Goal: Information Seeking & Learning: Find specific fact

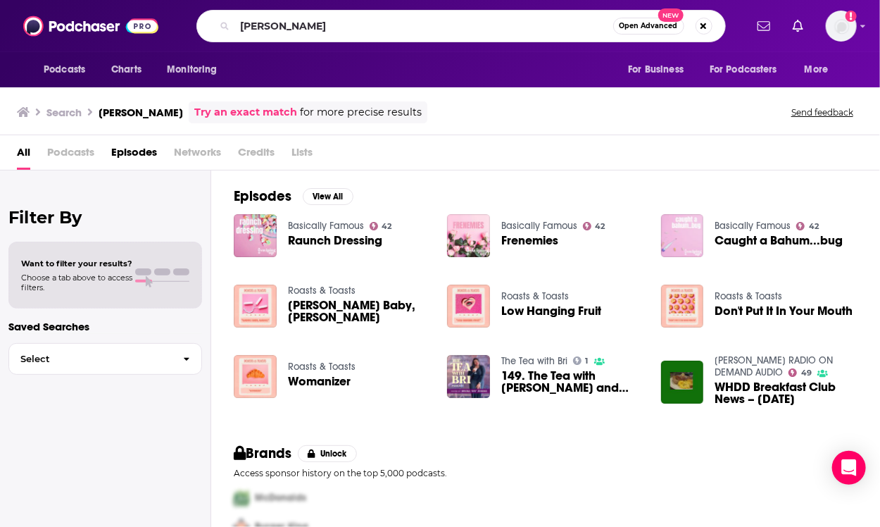
drag, startPoint x: 373, startPoint y: 30, endPoint x: 227, endPoint y: 20, distance: 146.2
click at [227, 20] on div "[PERSON_NAME] Open Advanced New" at bounding box center [461, 26] width 530 height 32
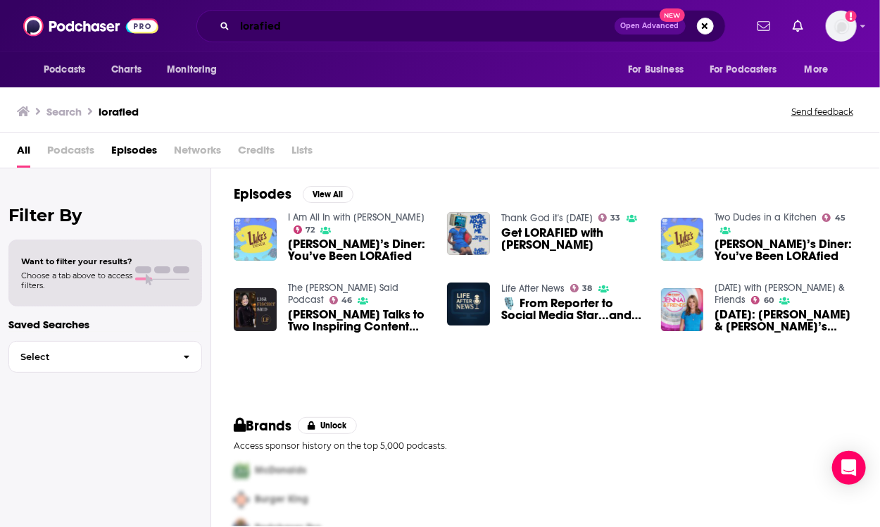
click at [290, 27] on input "lorafied" at bounding box center [425, 26] width 380 height 23
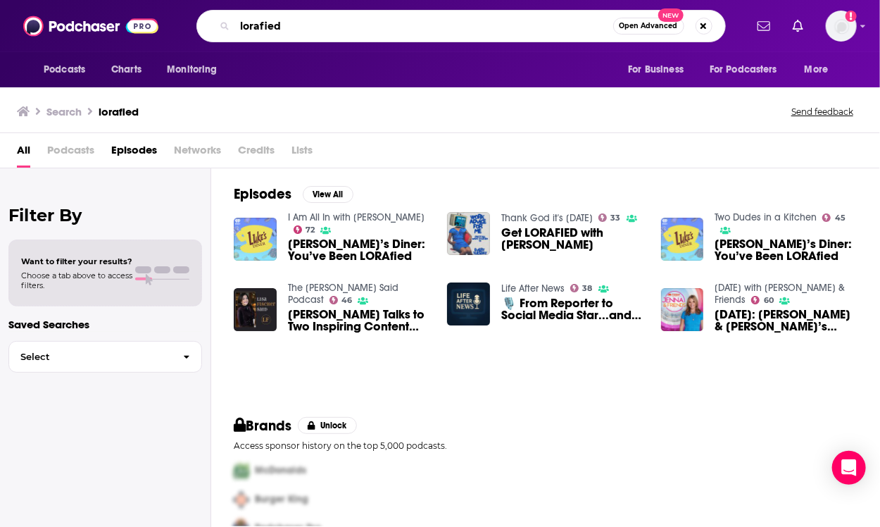
drag, startPoint x: 290, startPoint y: 27, endPoint x: 207, endPoint y: 22, distance: 83.2
click at [207, 22] on div "lorafied Open Advanced New" at bounding box center [461, 26] width 530 height 32
type input "[PERSON_NAME]"
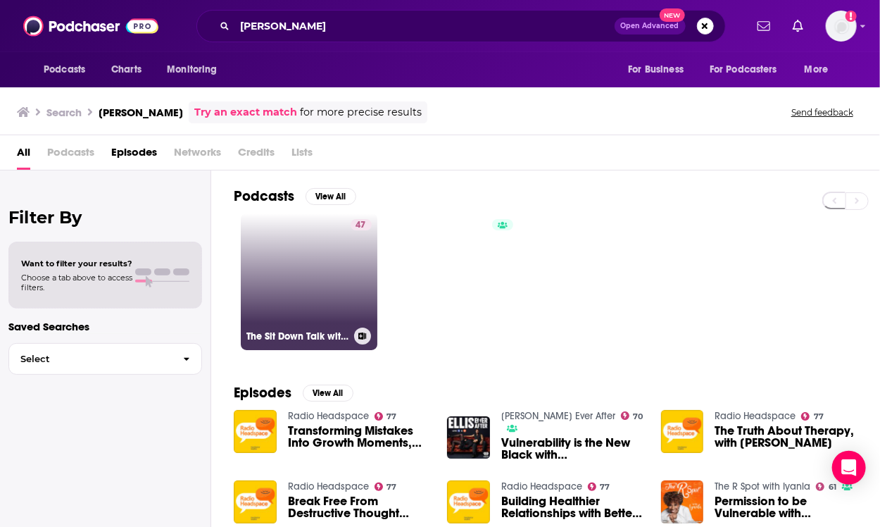
click at [337, 255] on link "47 The Sit Down Talk with [PERSON_NAME] & [PERSON_NAME]" at bounding box center [309, 281] width 137 height 137
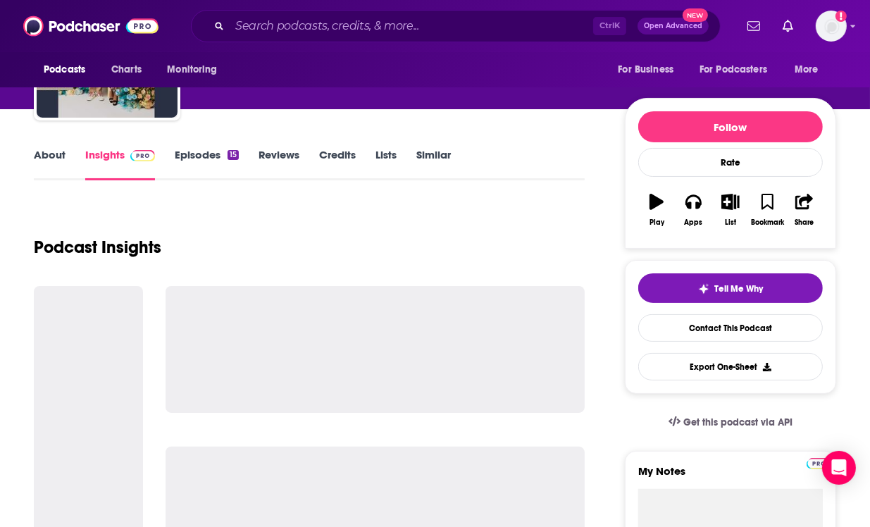
scroll to position [115, 0]
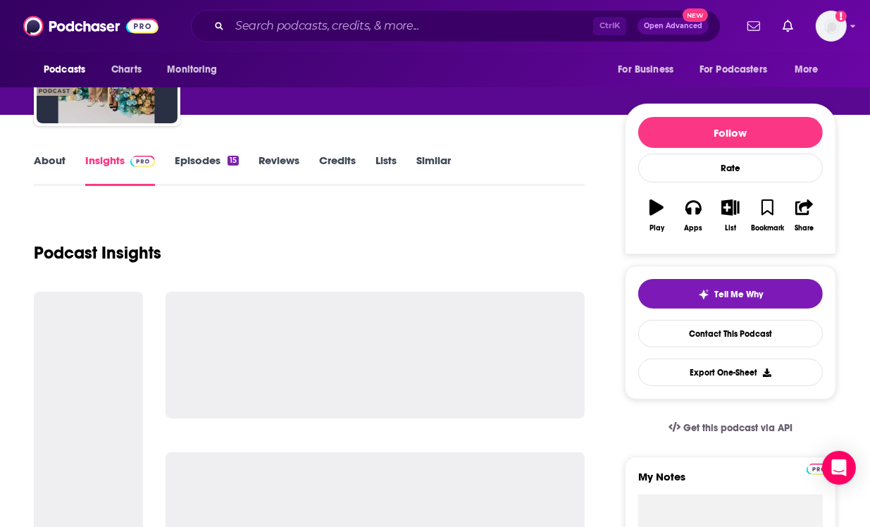
click at [213, 157] on link "Episodes 15" at bounding box center [207, 170] width 64 height 32
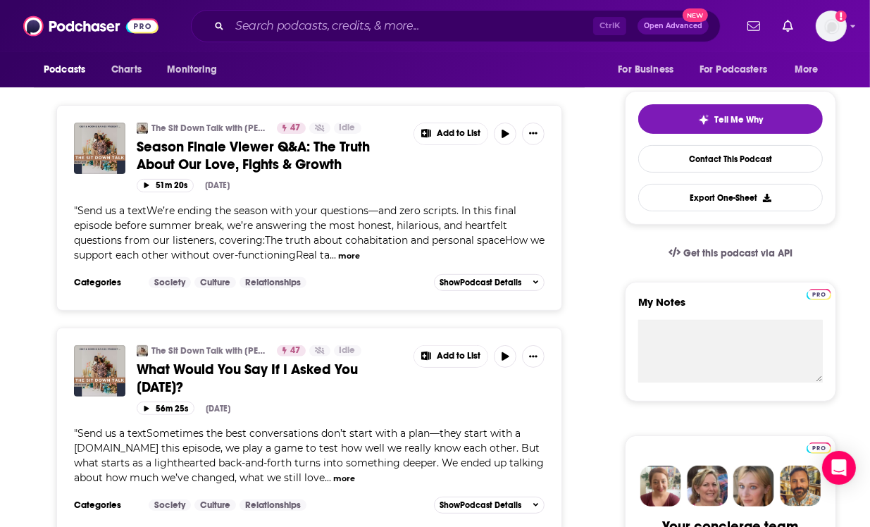
scroll to position [290, 0]
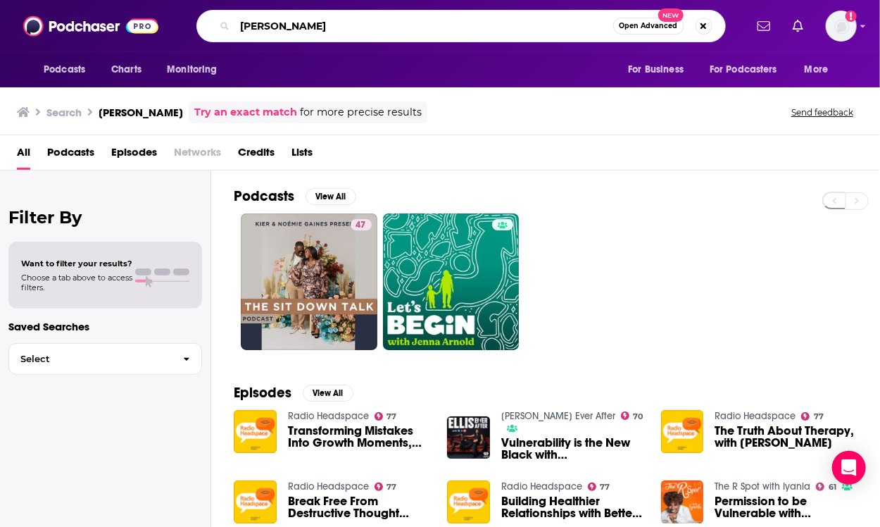
drag, startPoint x: 311, startPoint y: 21, endPoint x: 234, endPoint y: 25, distance: 76.8
click at [234, 25] on div "[PERSON_NAME] Open Advanced New" at bounding box center [461, 26] width 530 height 32
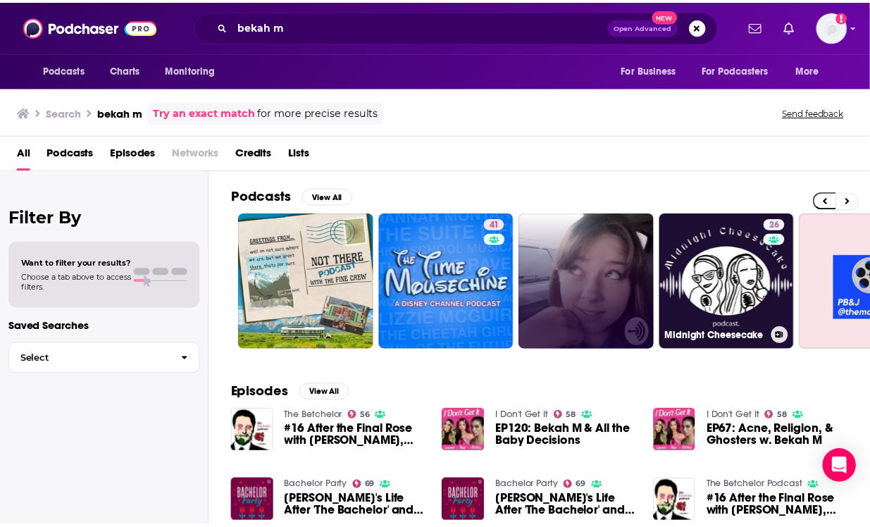
scroll to position [0, 236]
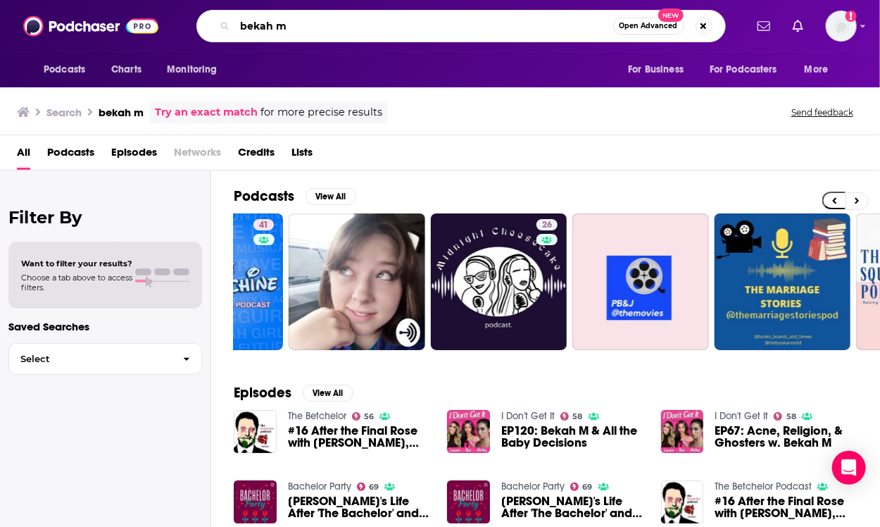
click at [300, 27] on input "bekah m" at bounding box center [424, 26] width 378 height 23
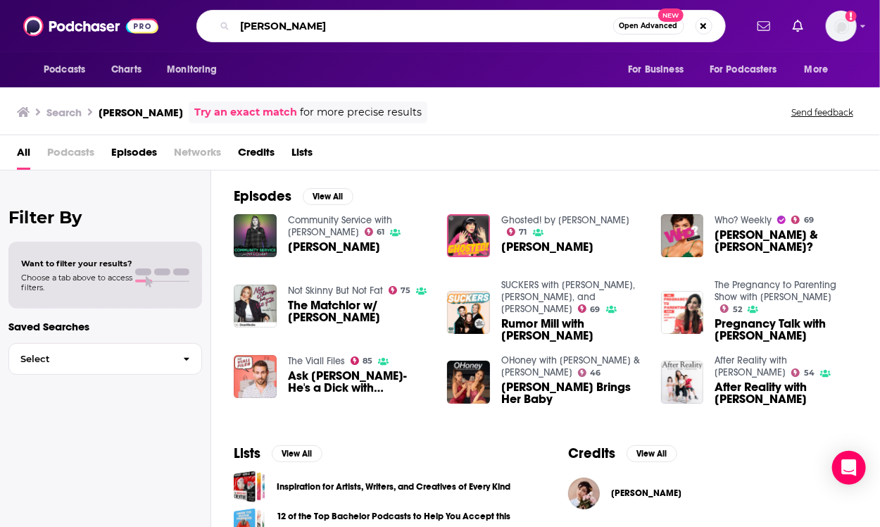
click at [324, 27] on input "[PERSON_NAME]" at bounding box center [424, 26] width 378 height 23
drag, startPoint x: 324, startPoint y: 27, endPoint x: 245, endPoint y: 23, distance: 79.0
click at [245, 23] on input "[PERSON_NAME]" at bounding box center [424, 26] width 378 height 23
type input "b"
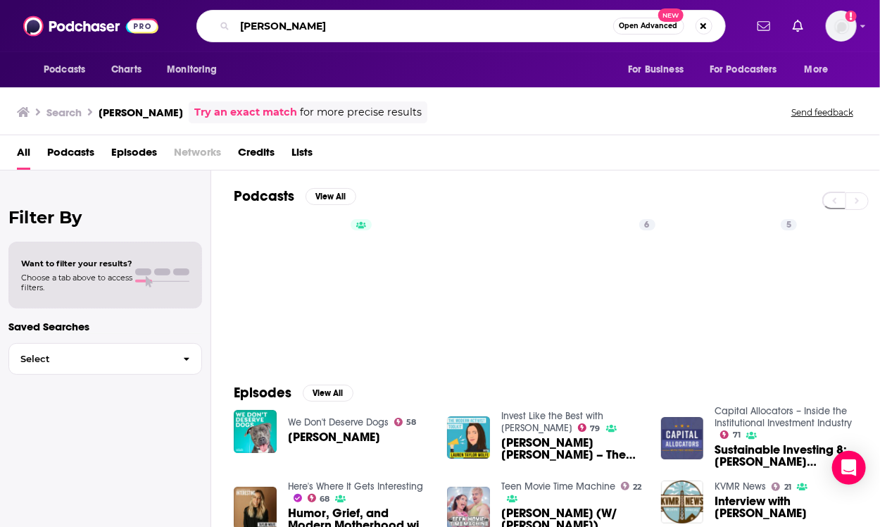
click at [321, 22] on input "[PERSON_NAME]" at bounding box center [424, 26] width 378 height 23
drag, startPoint x: 321, startPoint y: 22, endPoint x: 213, endPoint y: 33, distance: 108.3
click at [213, 33] on div "[PERSON_NAME] Open Advanced New" at bounding box center [461, 26] width 530 height 32
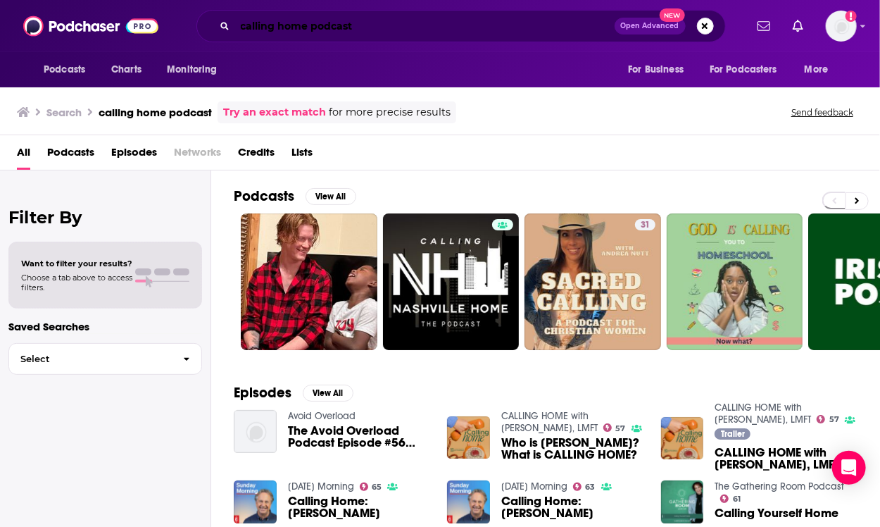
click at [242, 29] on input "calling home podcast" at bounding box center [425, 26] width 380 height 23
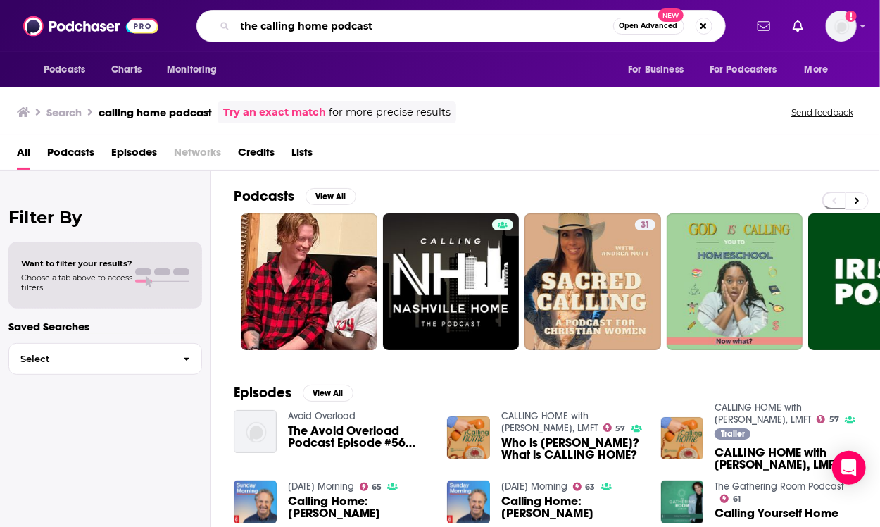
click at [414, 26] on input "the calling home podcast" at bounding box center [424, 26] width 378 height 23
type input "the calling home podcast [PERSON_NAME]"
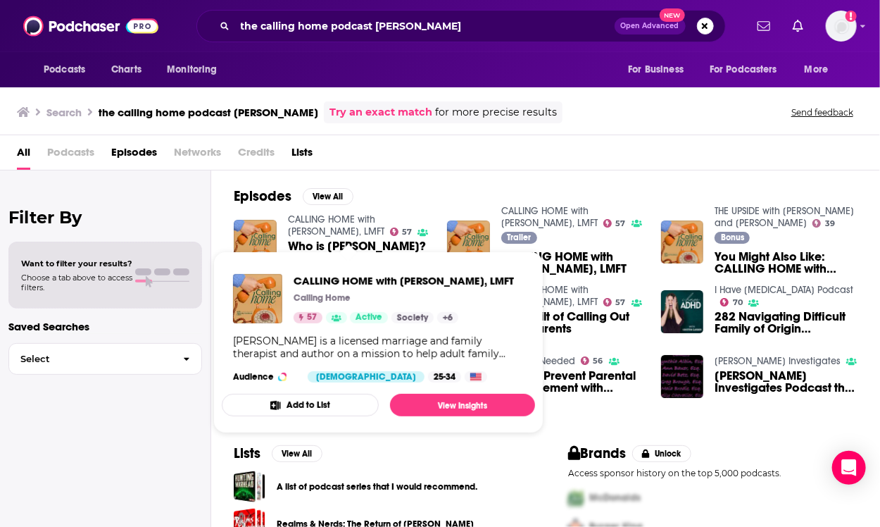
click at [344, 222] on link "CALLING HOME with [PERSON_NAME], LMFT" at bounding box center [336, 225] width 96 height 24
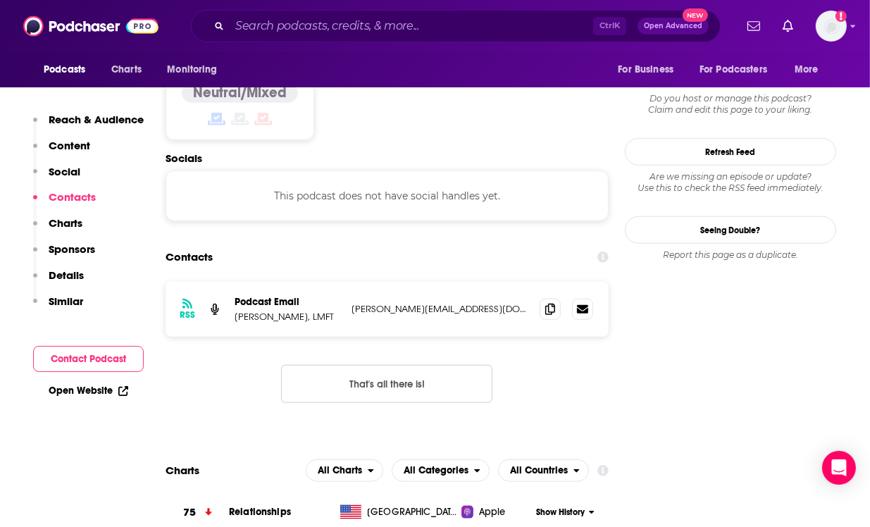
scroll to position [1141, 0]
click at [305, 27] on input "Search podcasts, credits, & more..." at bounding box center [411, 26] width 363 height 23
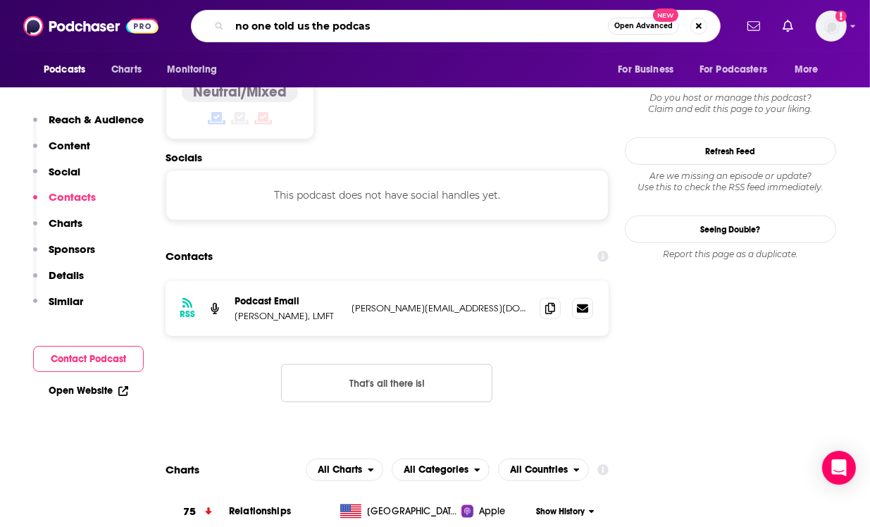
type input "no one told us the podcast"
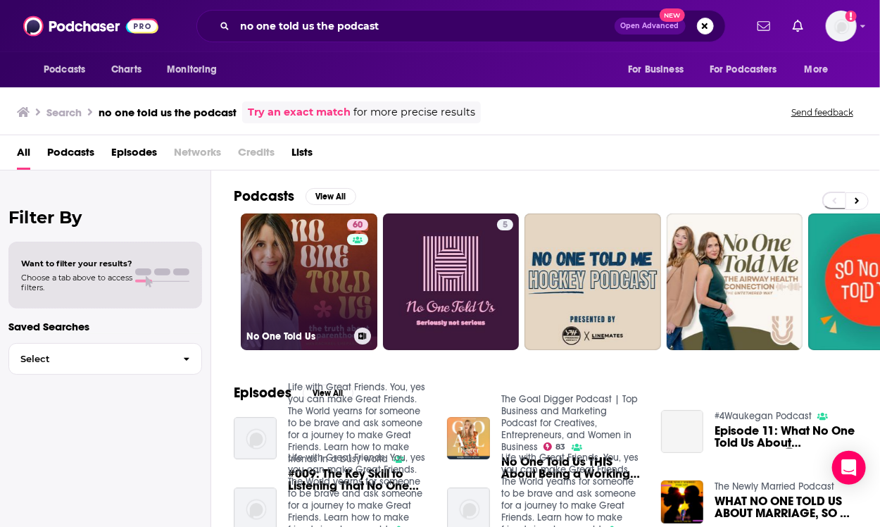
click at [313, 273] on link "60 No One Told Us" at bounding box center [309, 281] width 137 height 137
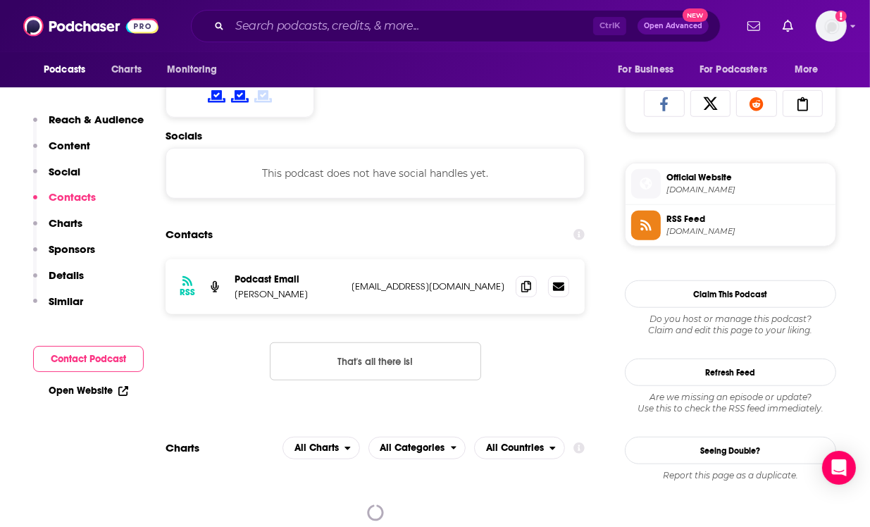
scroll to position [920, 0]
click at [523, 283] on icon at bounding box center [526, 285] width 10 height 11
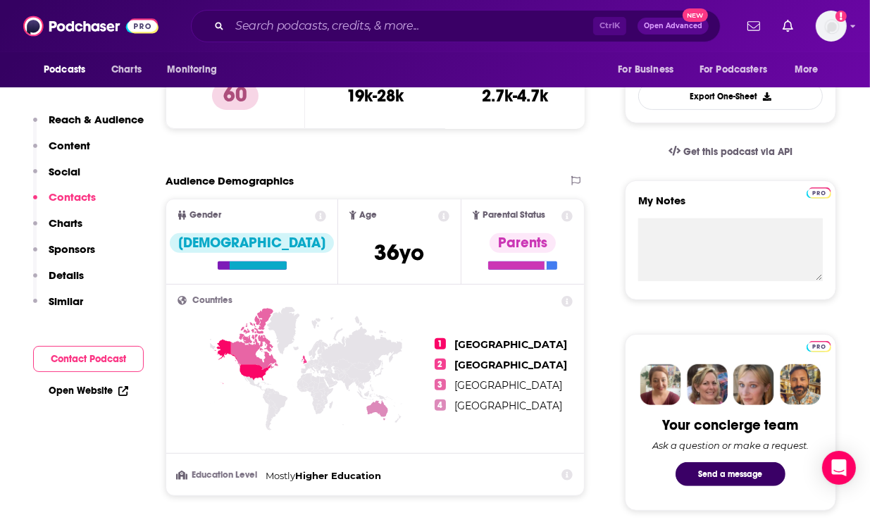
scroll to position [0, 0]
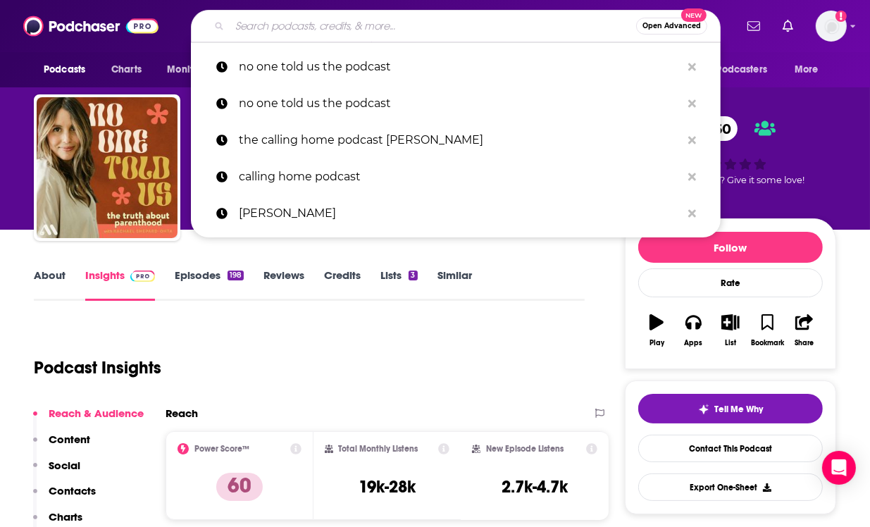
click at [262, 31] on input "Search podcasts, credits, & more..." at bounding box center [433, 26] width 406 height 23
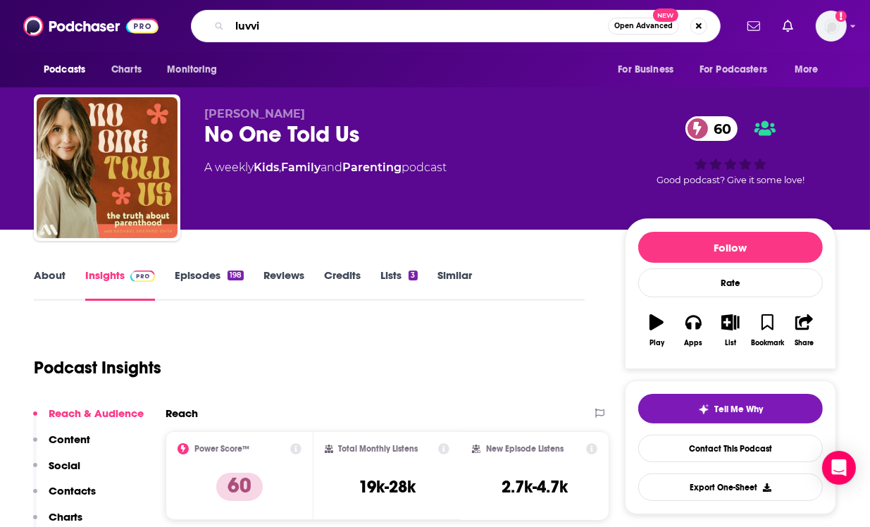
type input "luvvie"
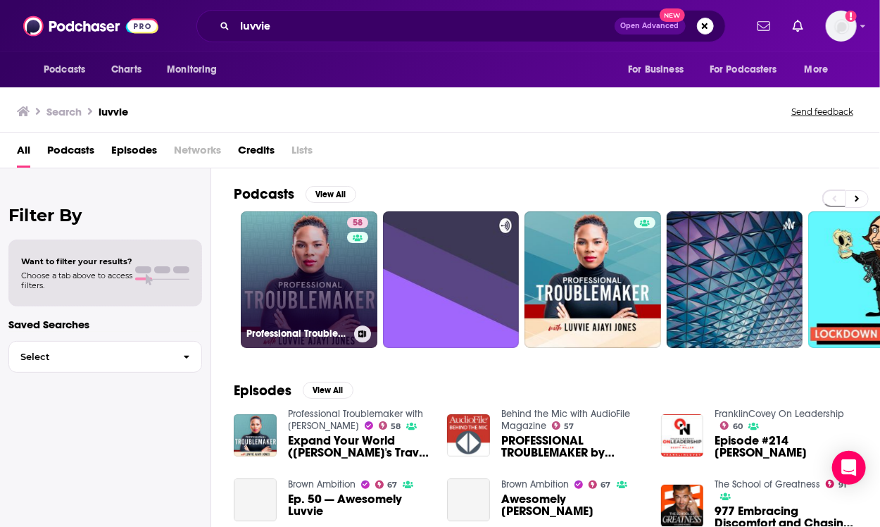
click at [321, 270] on link "58 Professional Troublemaker with [PERSON_NAME]" at bounding box center [309, 279] width 137 height 137
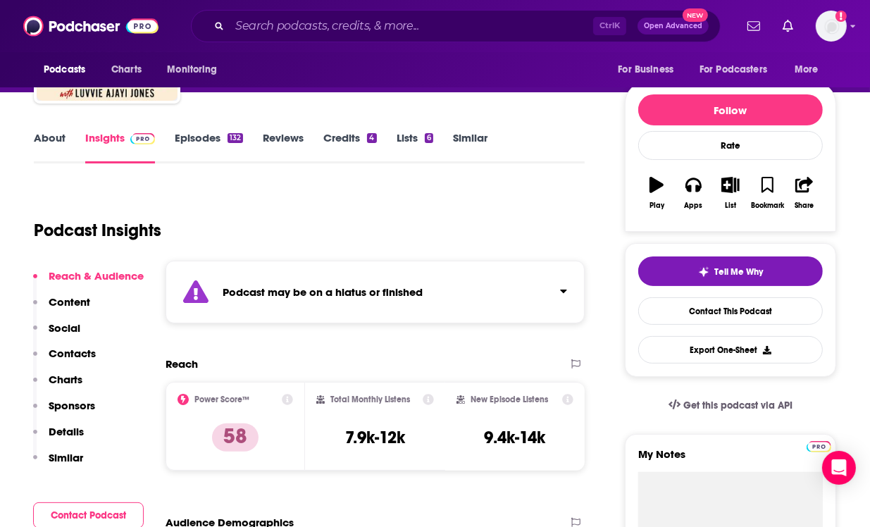
scroll to position [138, 0]
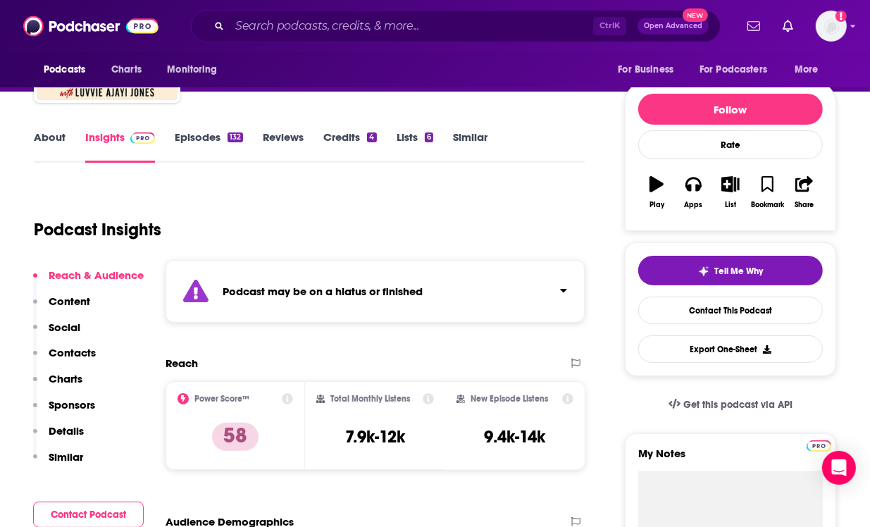
click at [313, 298] on div "Podcast may be on a hiatus or finished" at bounding box center [374, 291] width 419 height 63
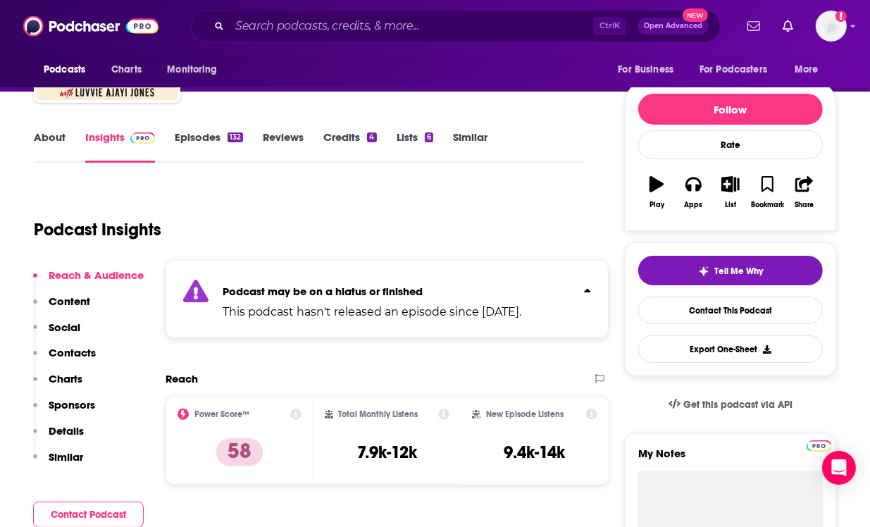
scroll to position [0, 0]
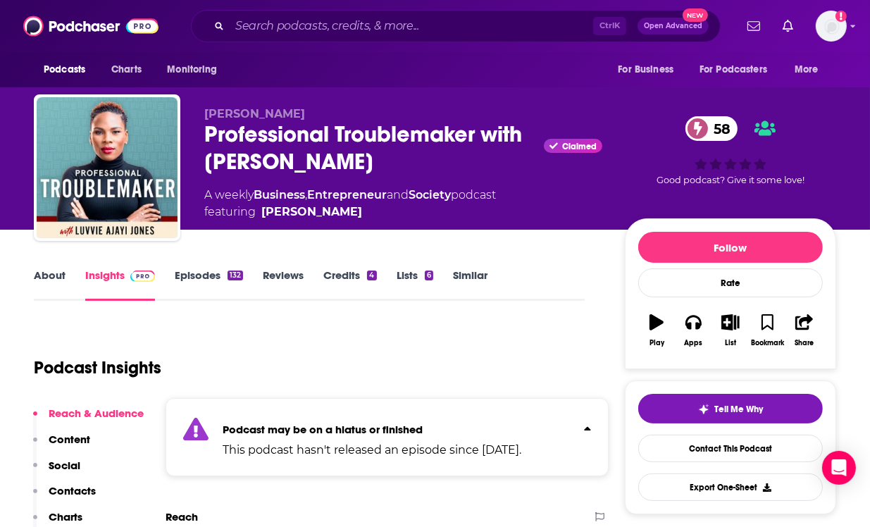
click at [42, 277] on link "About" at bounding box center [50, 284] width 32 height 32
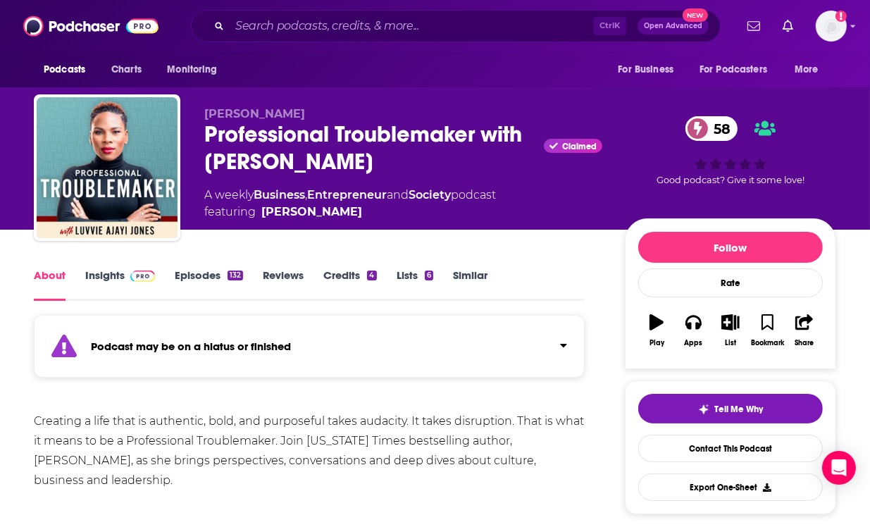
click at [352, 13] on div "Ctrl K Open Advanced New" at bounding box center [456, 26] width 530 height 32
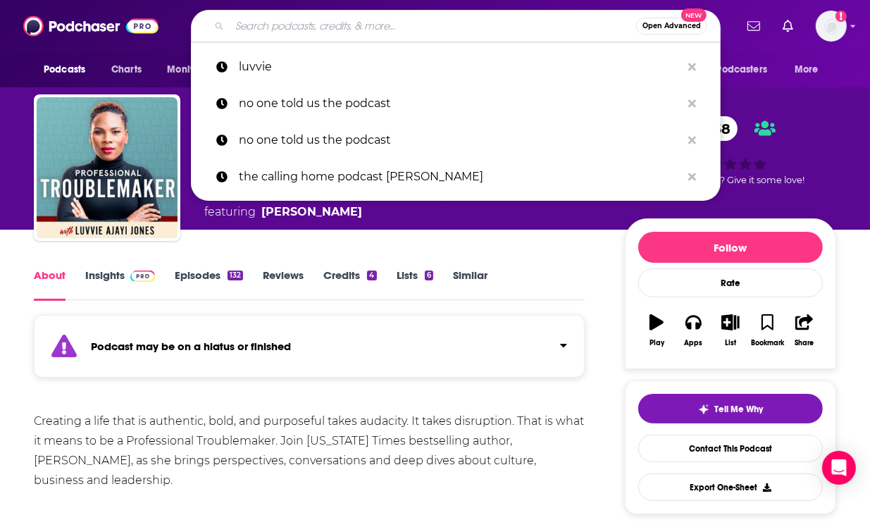
click at [351, 23] on input "Search podcasts, credits, & more..." at bounding box center [433, 26] width 406 height 23
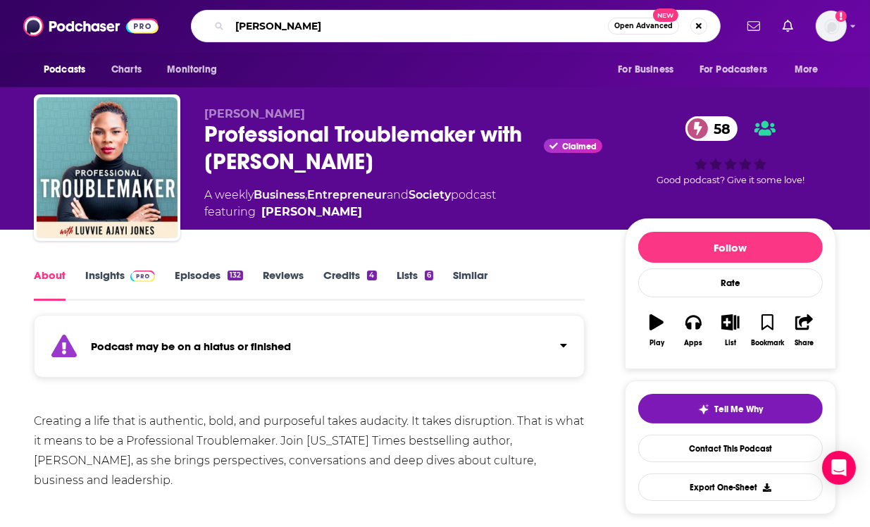
type input "mosheh"
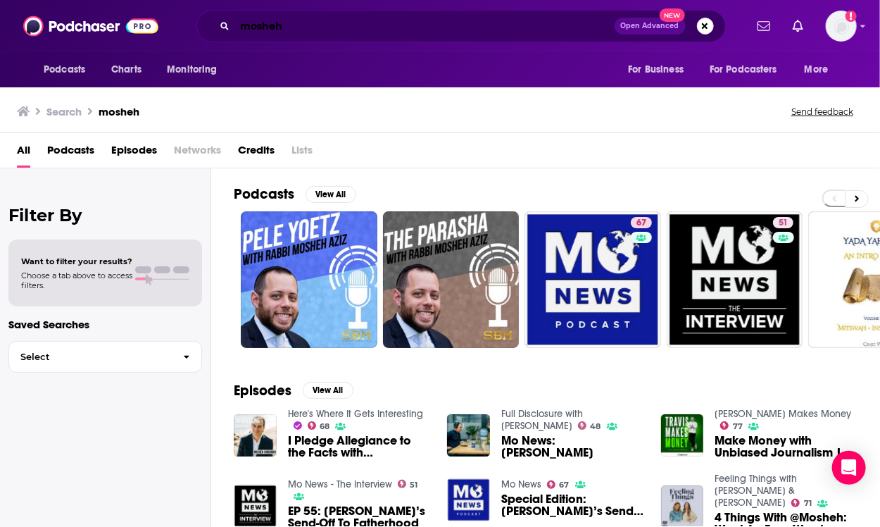
click at [290, 23] on input "mosheh" at bounding box center [425, 26] width 380 height 23
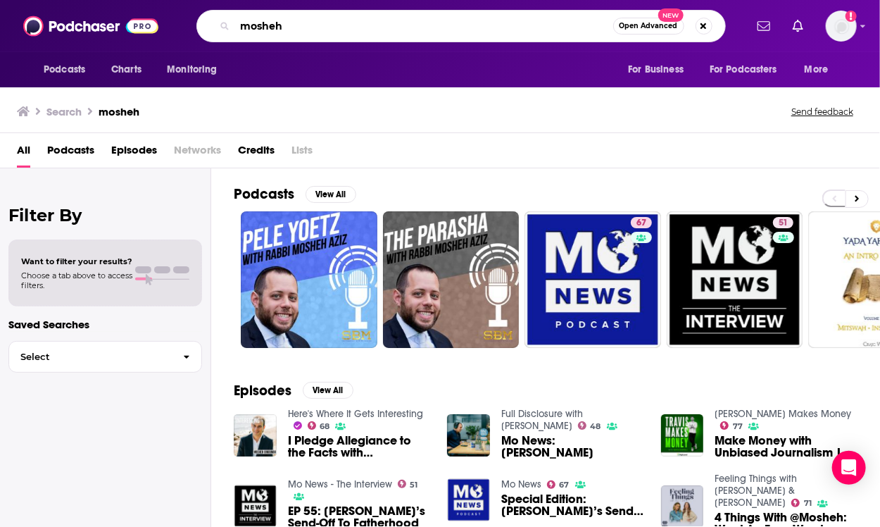
drag, startPoint x: 290, startPoint y: 23, endPoint x: 216, endPoint y: 27, distance: 74.8
click at [216, 27] on div "mosheh Open Advanced New" at bounding box center [461, 26] width 530 height 32
type input "[PERSON_NAME]"
